Goal: Find specific page/section: Find specific page/section

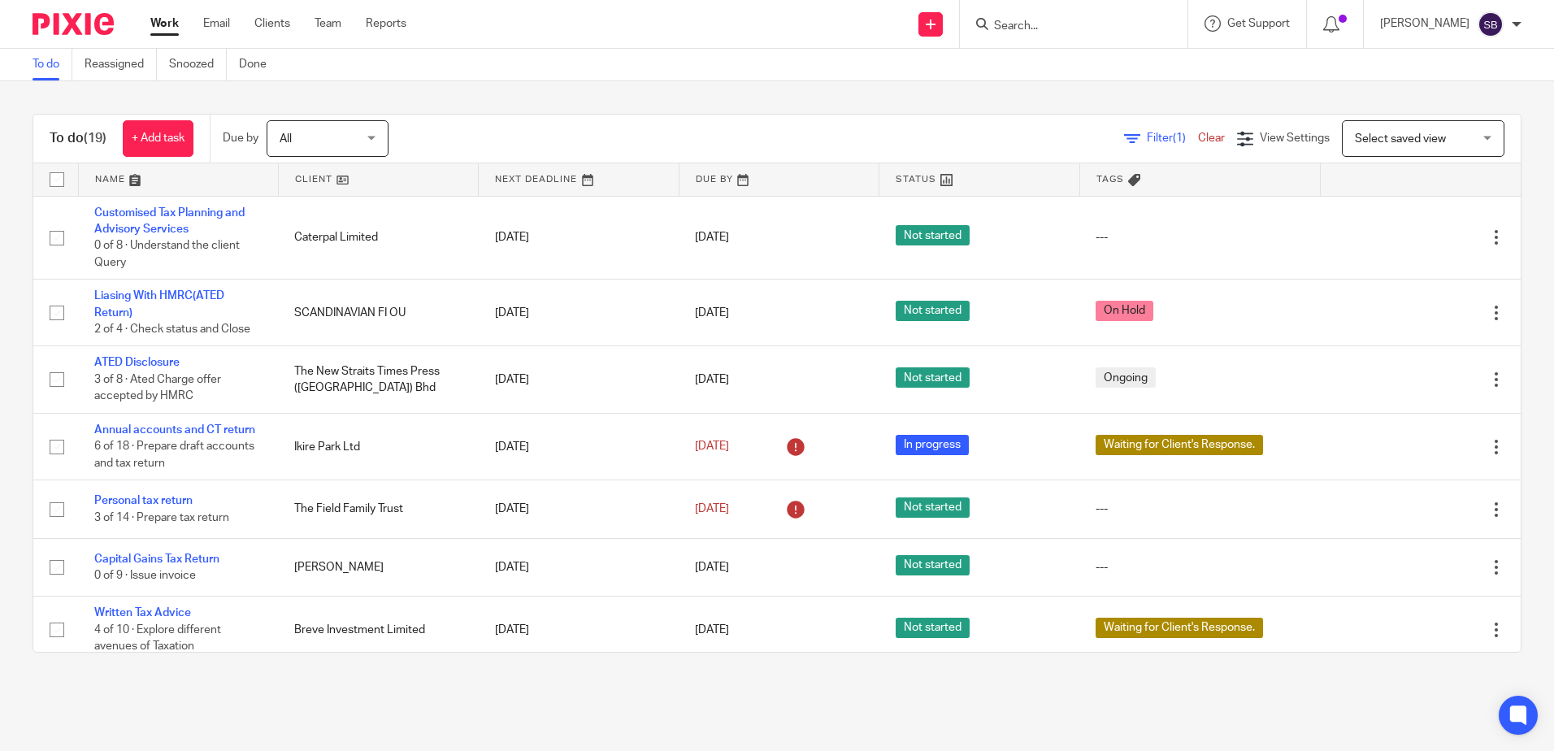
click at [1077, 23] on input "Search" at bounding box center [1066, 27] width 146 height 15
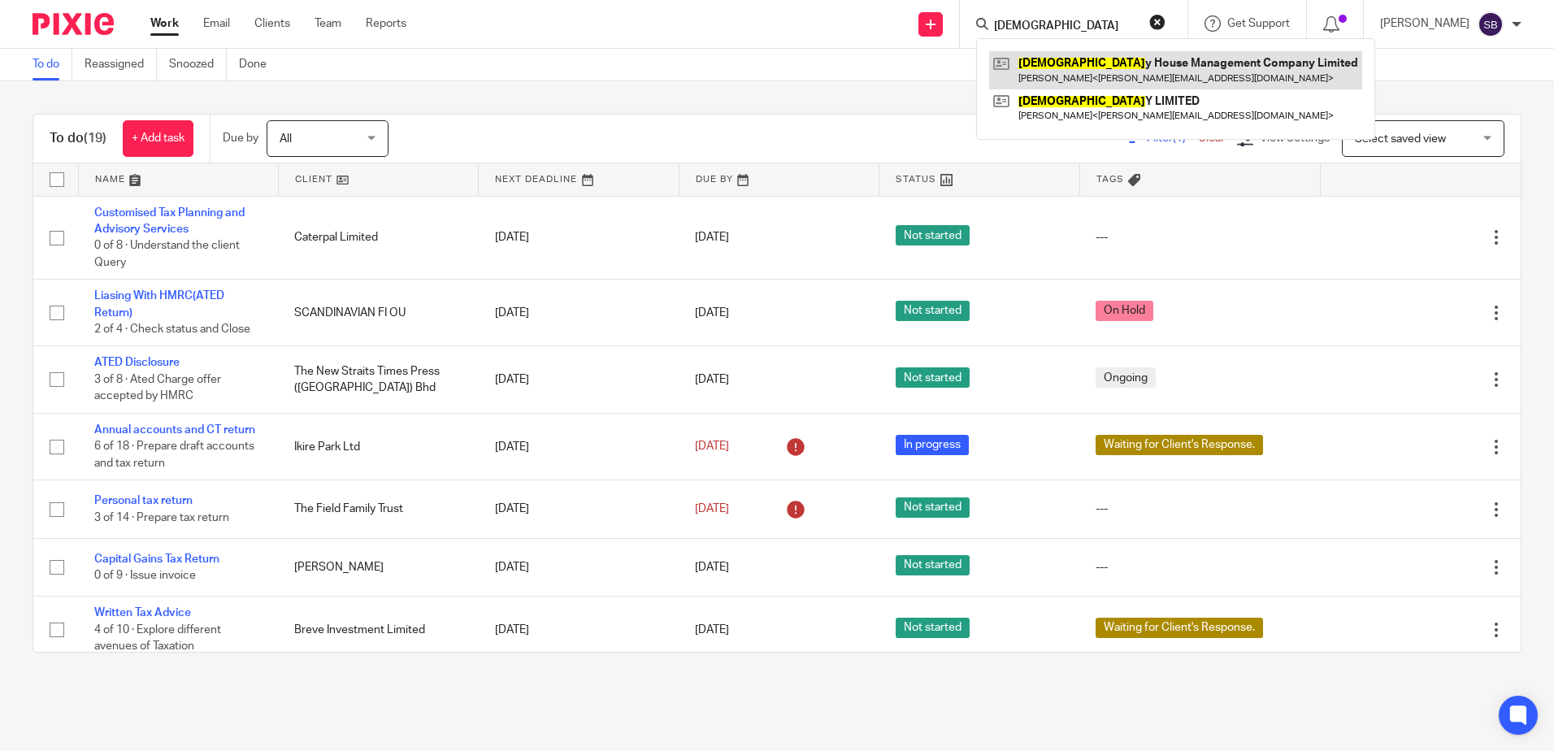
type input "churchwa"
click at [1115, 80] on link at bounding box center [1175, 69] width 373 height 37
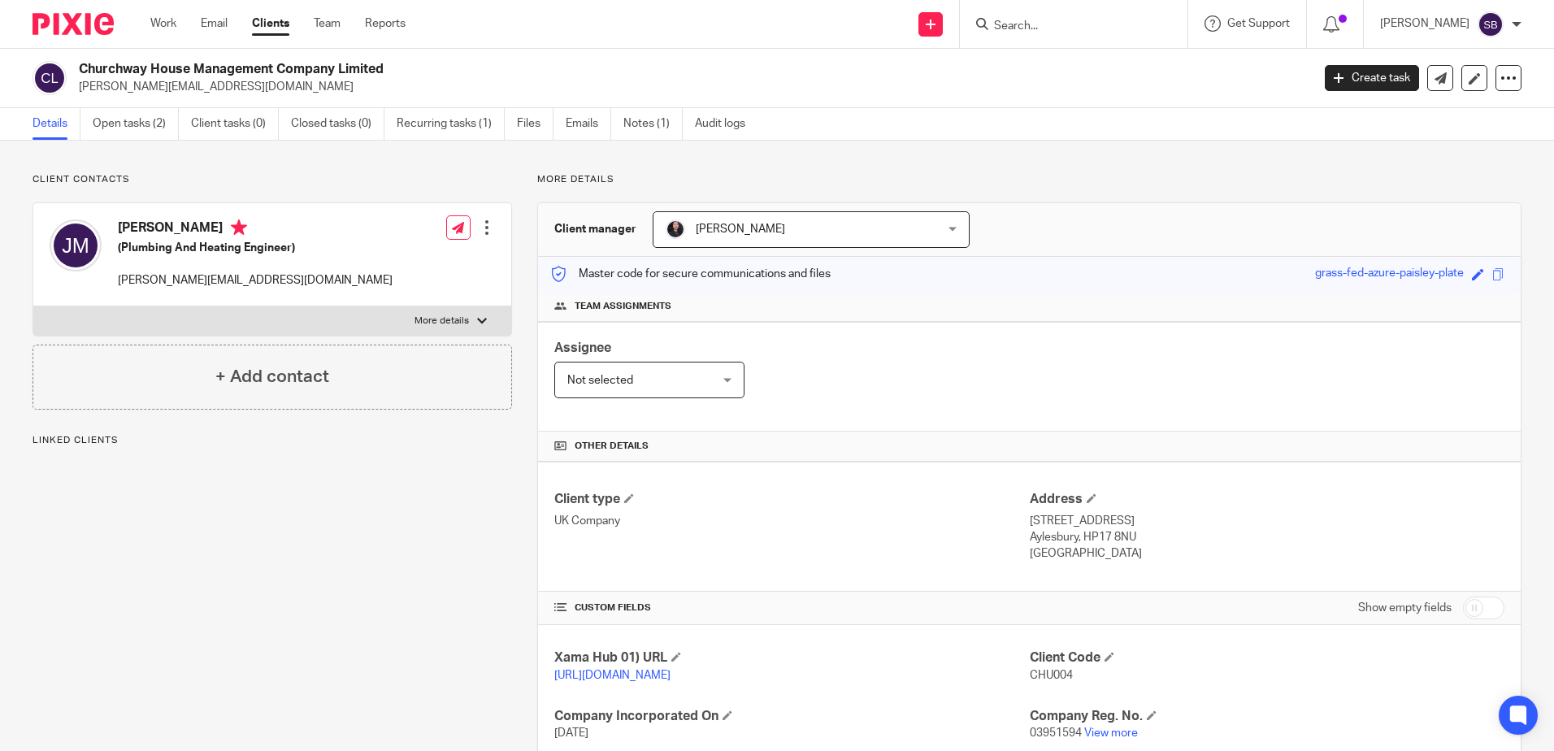
click at [158, 118] on link "Open tasks (2)" at bounding box center [136, 124] width 86 height 32
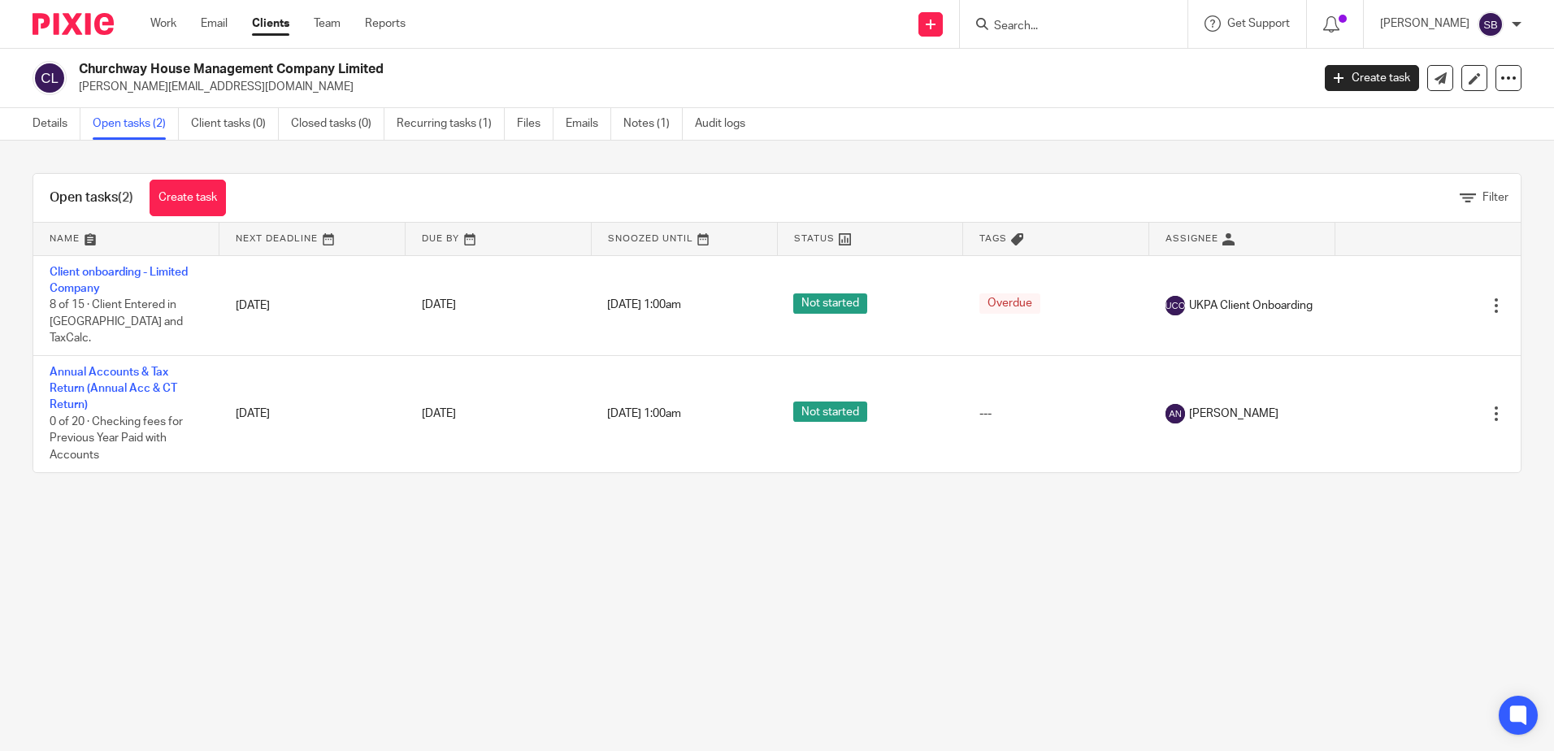
drag, startPoint x: 411, startPoint y: 565, endPoint x: 432, endPoint y: 545, distance: 29.9
click at [412, 563] on main "Churchway House Management Company Limited [PERSON_NAME][EMAIL_ADDRESS][DOMAIN_…" at bounding box center [777, 375] width 1554 height 751
